Goal: Go to known website: Go to known website

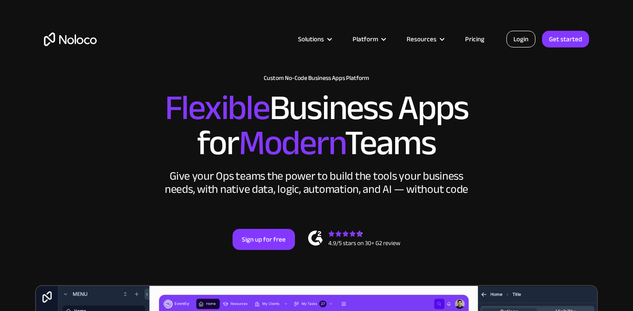
click at [525, 37] on link "Login" at bounding box center [521, 39] width 29 height 17
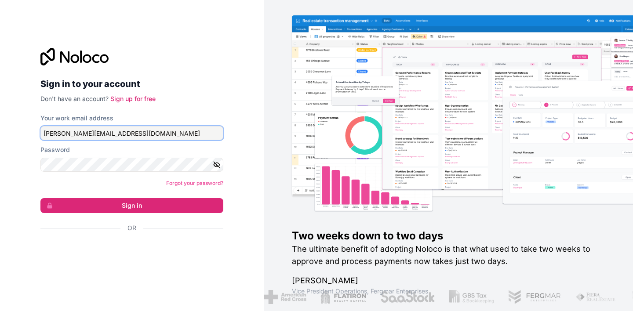
click at [142, 132] on input "[PERSON_NAME][EMAIL_ADDRESS][DOMAIN_NAME]" at bounding box center [131, 133] width 183 height 14
click at [142, 132] on input "[PERSON_NAME][EMAIL_ADDRESS]" at bounding box center [131, 133] width 183 height 14
click at [132, 206] on button "Sign in" at bounding box center [131, 205] width 183 height 15
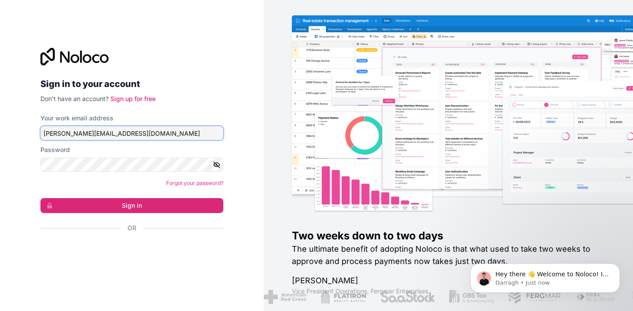
type input "[PERSON_NAME][EMAIL_ADDRESS][DOMAIN_NAME]"
click at [132, 206] on button "Sign in" at bounding box center [131, 205] width 183 height 15
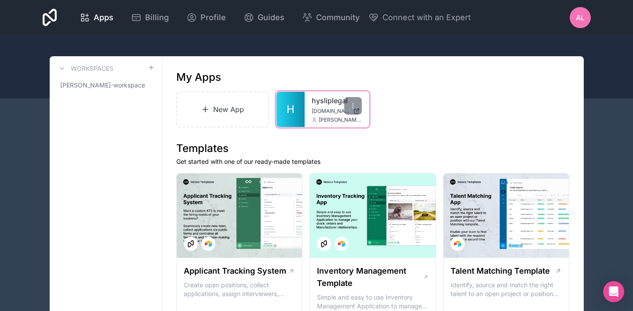
click at [320, 113] on span "[DOMAIN_NAME]" at bounding box center [331, 111] width 38 height 7
